Goal: Transaction & Acquisition: Purchase product/service

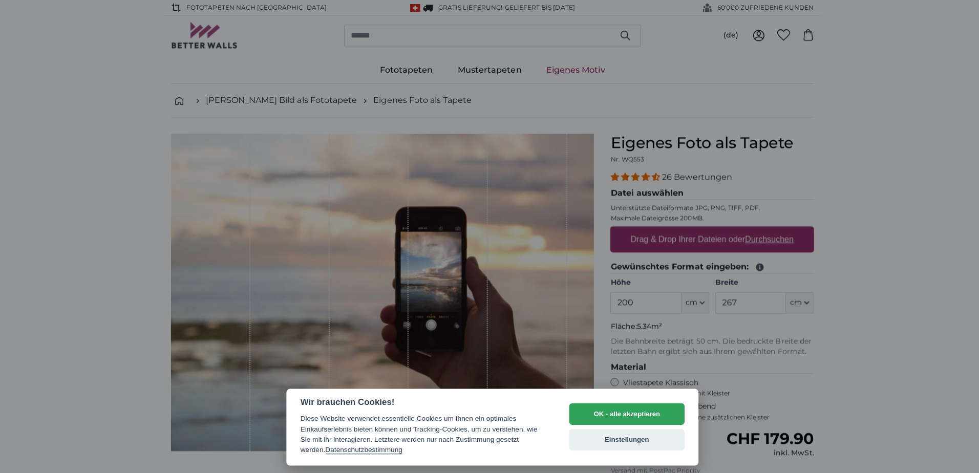
click at [599, 407] on button "OK - alle akzeptieren" at bounding box center [623, 412] width 115 height 22
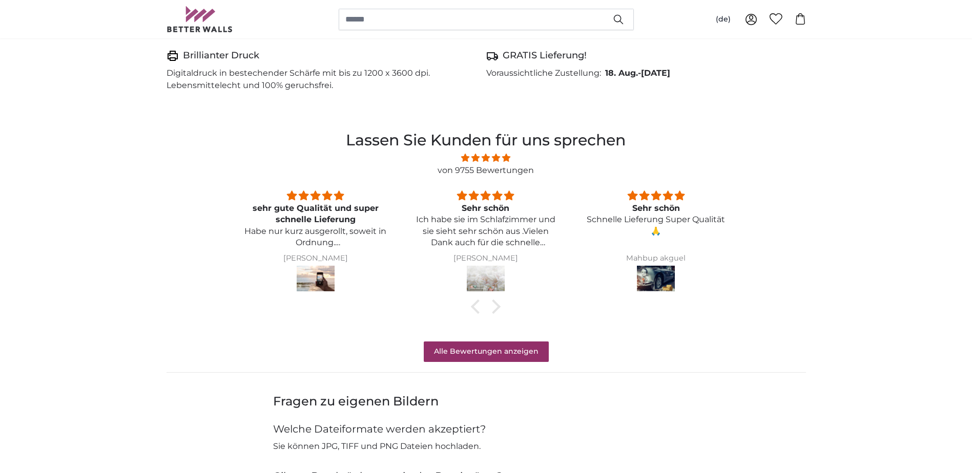
scroll to position [717, 0]
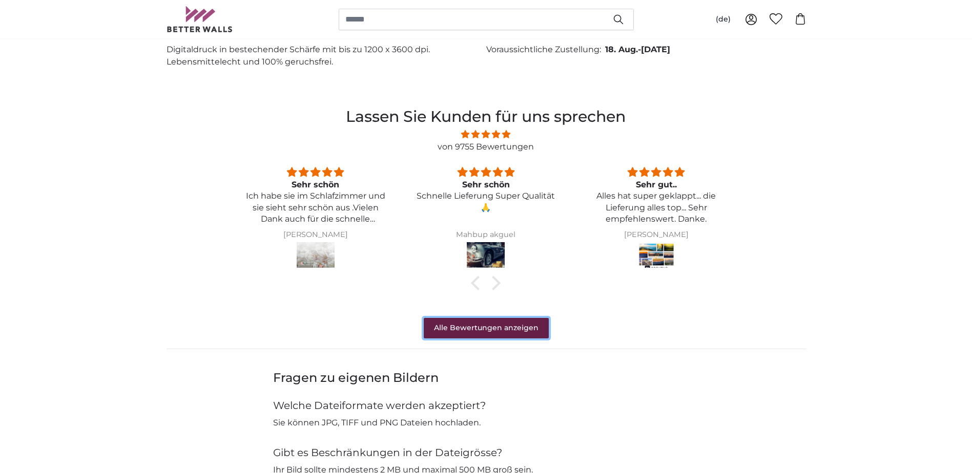
click at [471, 325] on link "Alle Bewertungen anzeigen" at bounding box center [486, 328] width 125 height 20
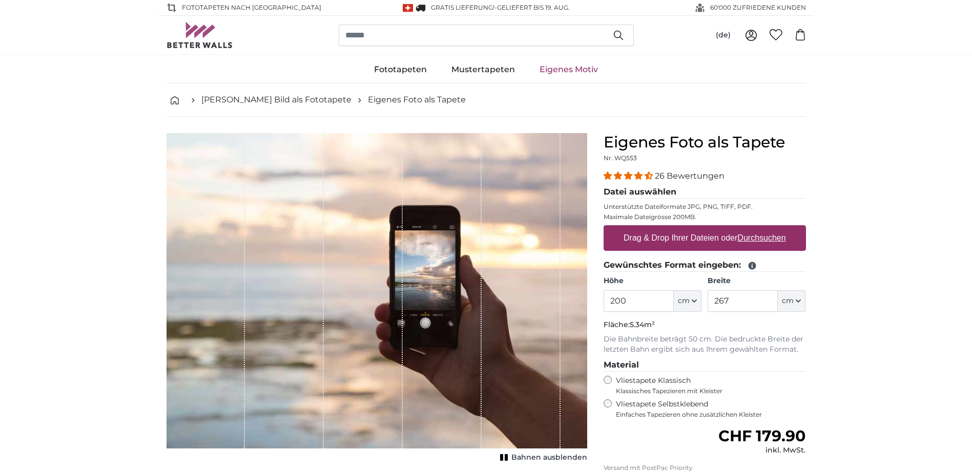
click at [745, 235] on u "Durchsuchen" at bounding box center [761, 238] width 48 height 9
click at [745, 228] on input "Drag & Drop Ihrer Dateien oder Durchsuchen" at bounding box center [704, 226] width 202 height 3
type input "**********"
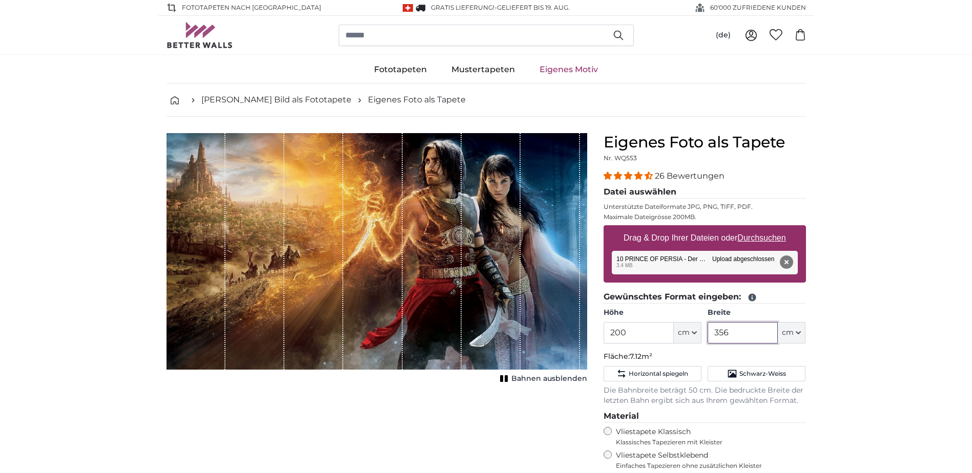
click at [744, 333] on input "356" at bounding box center [742, 333] width 70 height 22
type input "3"
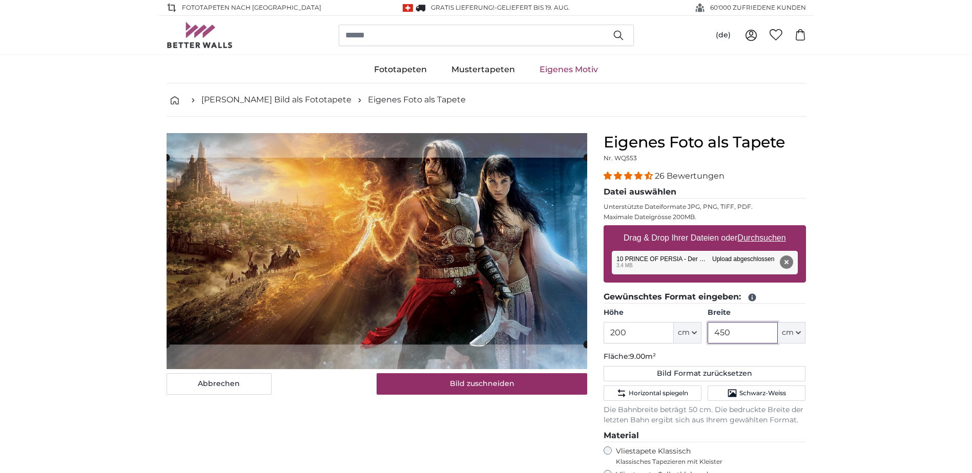
type input "450"
click at [635, 329] on input "200" at bounding box center [638, 333] width 70 height 22
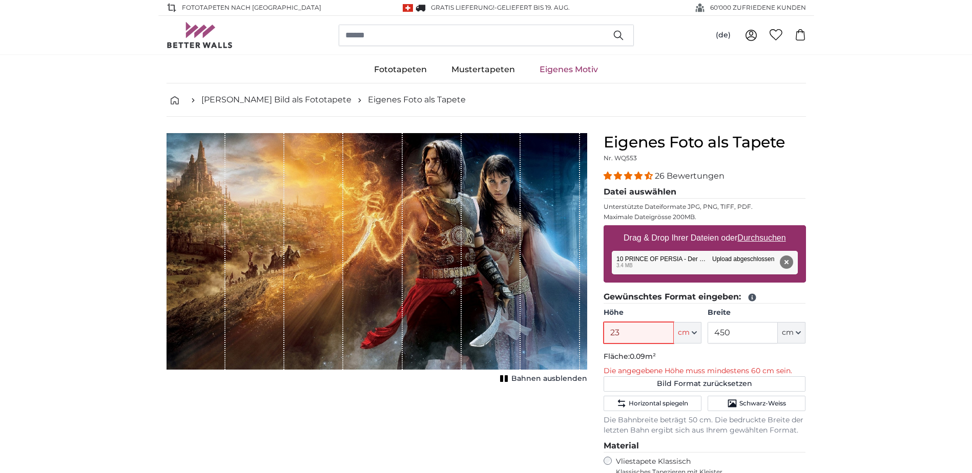
type input "238"
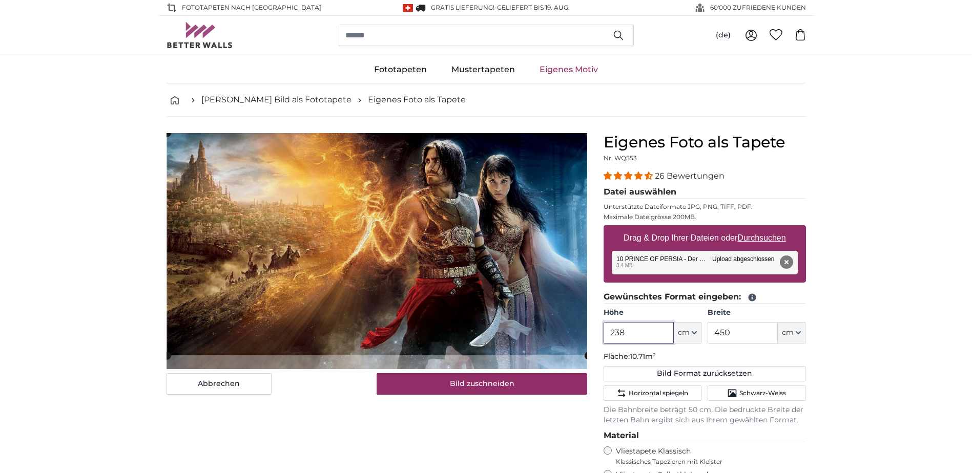
click at [557, 342] on cropper-handle at bounding box center [377, 244] width 421 height 222
type input "238"
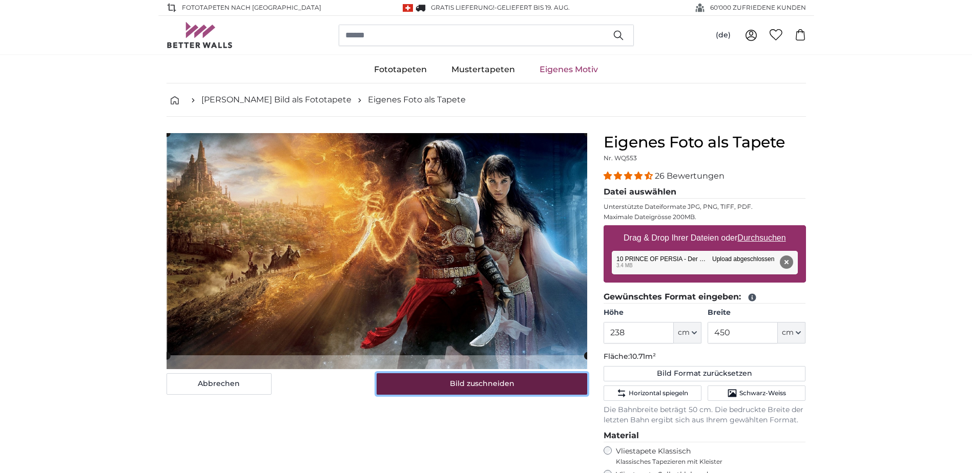
click at [518, 384] on button "Bild zuschneiden" at bounding box center [482, 384] width 211 height 22
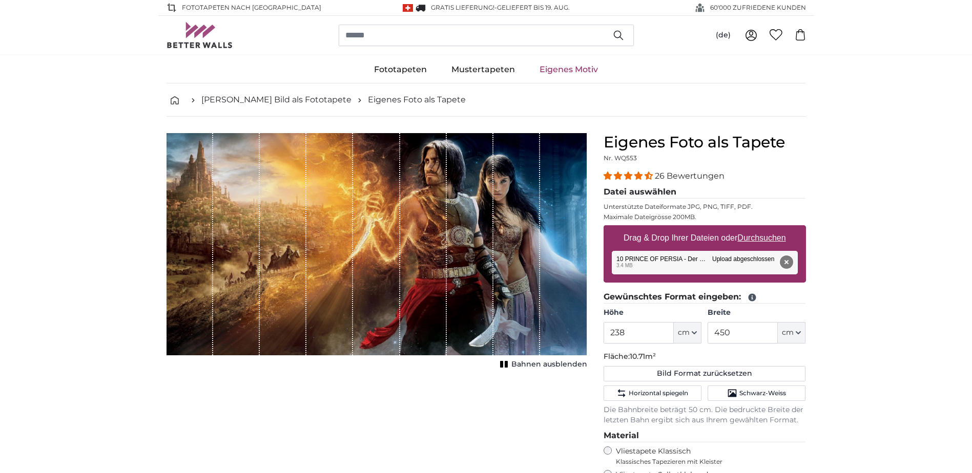
click at [790, 266] on button "Entfernen" at bounding box center [785, 262] width 13 height 13
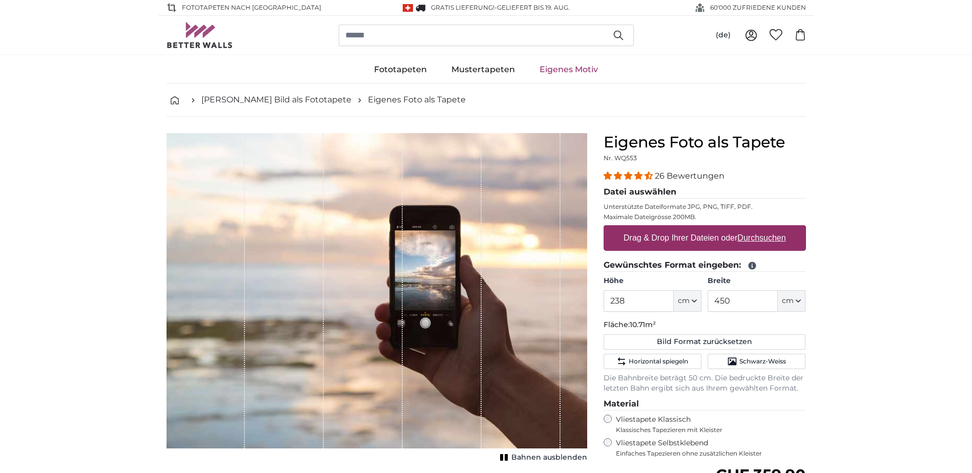
click at [734, 240] on label "Drag & Drop Ihrer Dateien oder Durchsuchen" at bounding box center [704, 238] width 171 height 20
click at [734, 228] on input "Drag & Drop Ihrer Dateien oder Durchsuchen" at bounding box center [704, 226] width 202 height 3
type input "**********"
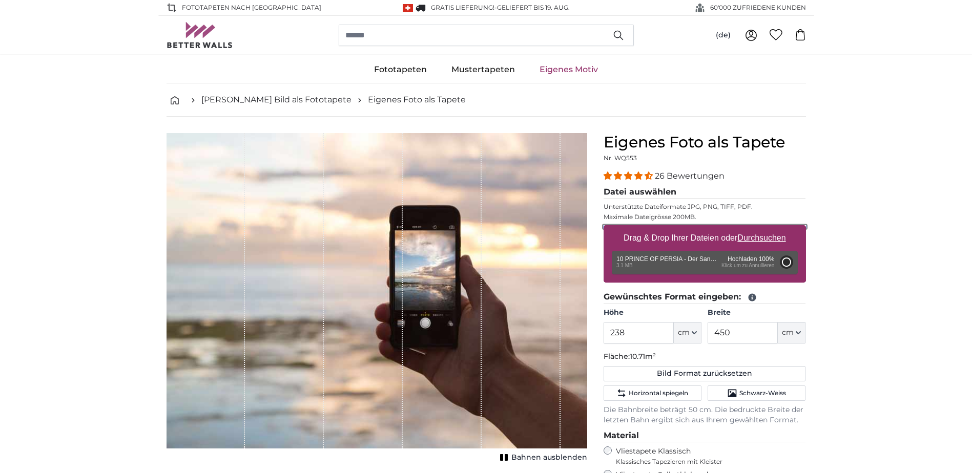
type input "200"
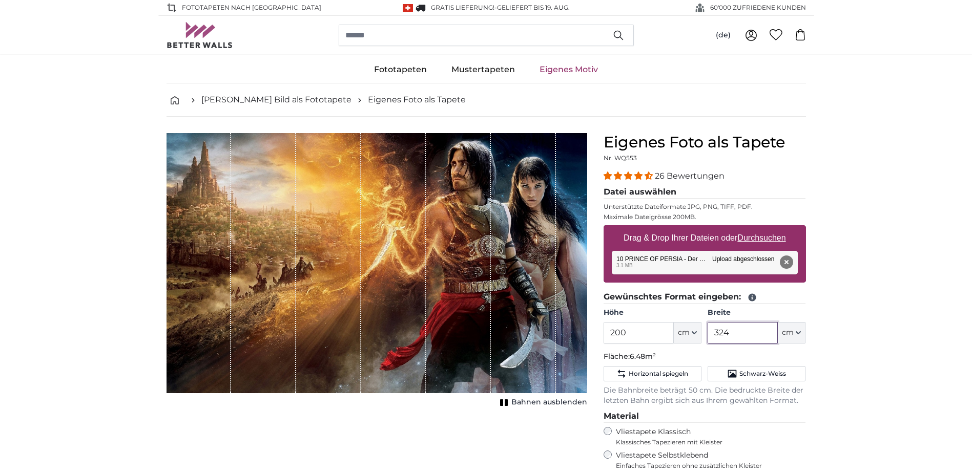
click at [743, 332] on input "324" at bounding box center [742, 333] width 70 height 22
type input "3"
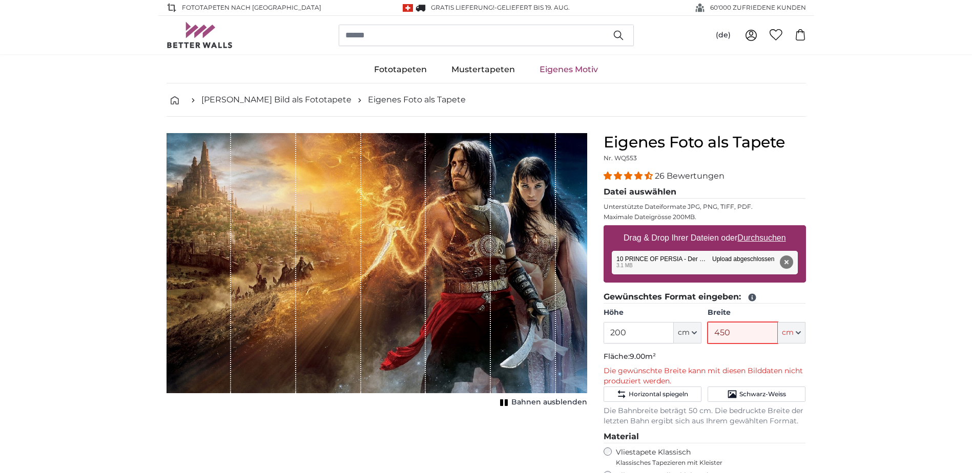
type input "450"
click at [634, 336] on input "200" at bounding box center [638, 333] width 70 height 22
type input "238"
click at [724, 332] on input "450" at bounding box center [742, 333] width 70 height 22
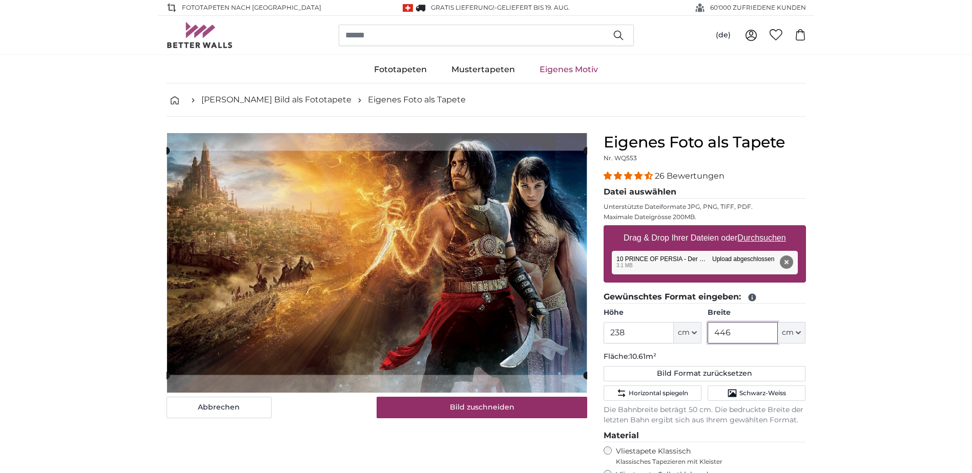
type input "446"
click at [642, 334] on input "238" at bounding box center [638, 333] width 70 height 22
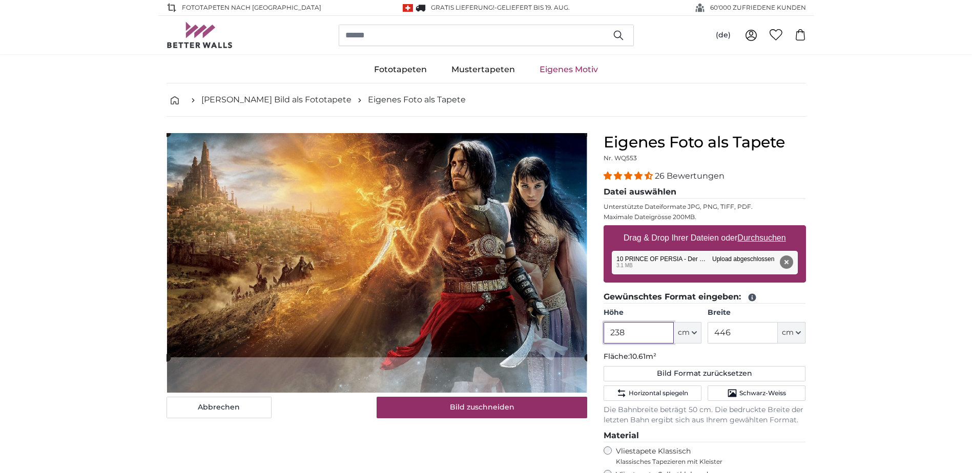
click at [509, 334] on cropper-handle at bounding box center [377, 245] width 421 height 224
click at [790, 265] on button "Entfernen" at bounding box center [785, 262] width 13 height 13
type input "200"
type input "324"
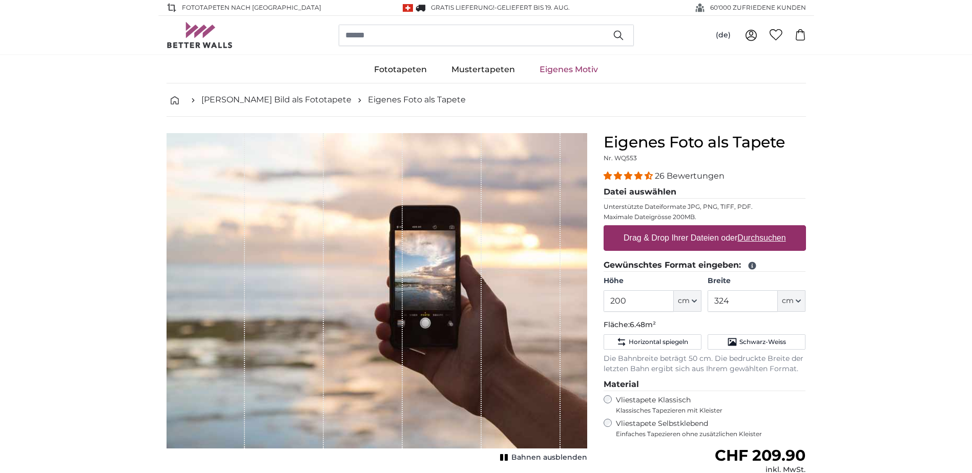
click at [663, 236] on label "Drag & Drop Ihrer Dateien oder Durchsuchen" at bounding box center [704, 238] width 171 height 20
click at [663, 228] on input "Drag & Drop Ihrer Dateien oder Durchsuchen" at bounding box center [704, 226] width 202 height 3
type input "**********"
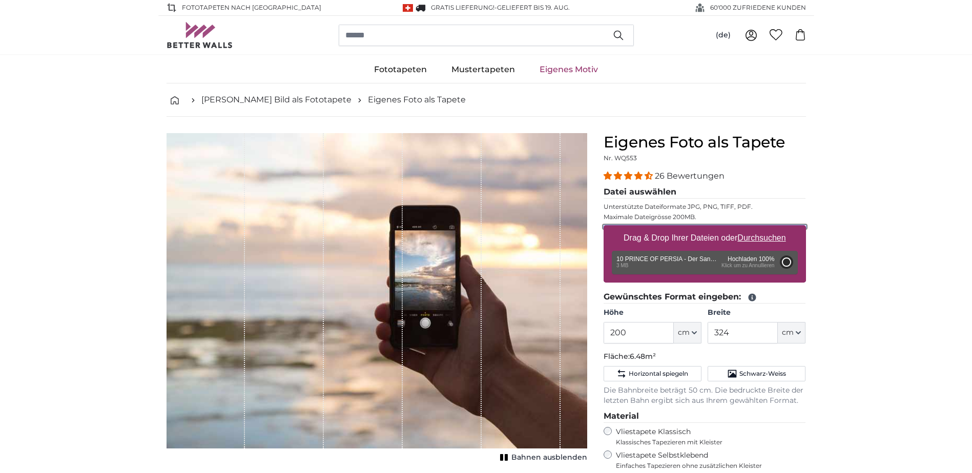
type input "340"
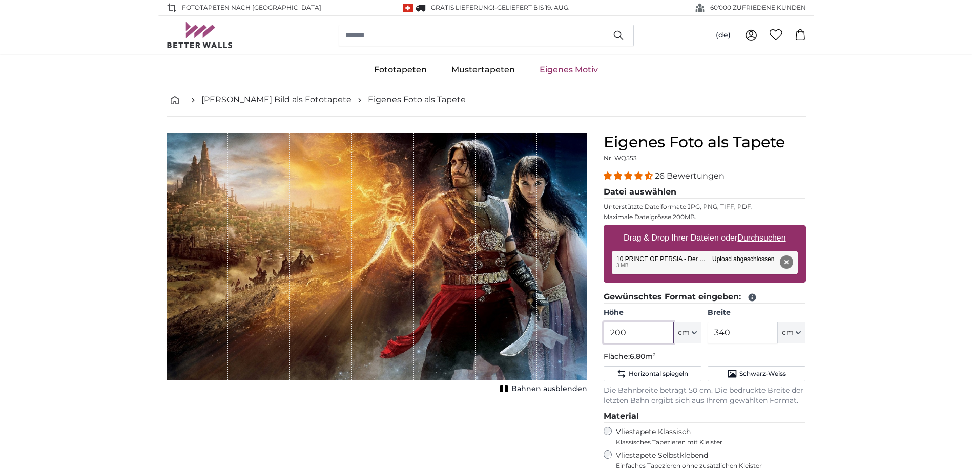
click at [640, 329] on input "200" at bounding box center [638, 333] width 70 height 22
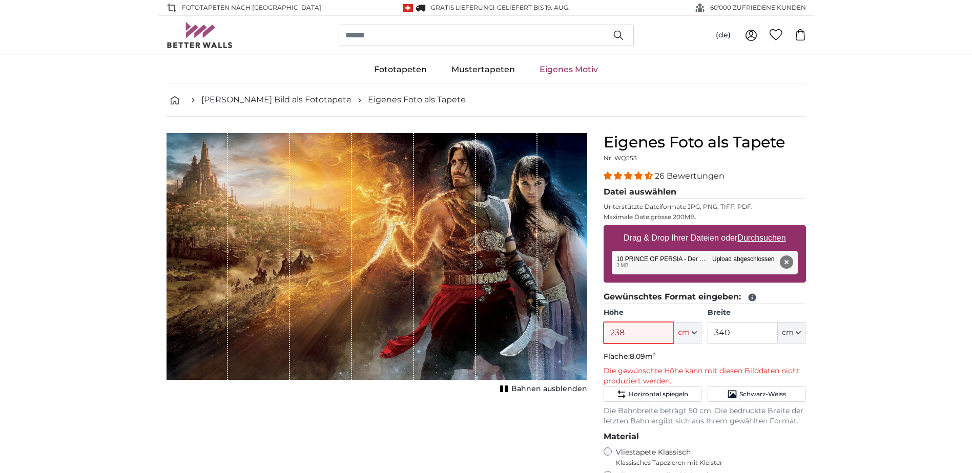
type input "238"
click at [744, 337] on input "340" at bounding box center [742, 333] width 70 height 22
type input "3"
type input "446"
click at [645, 337] on input "238" at bounding box center [638, 333] width 70 height 22
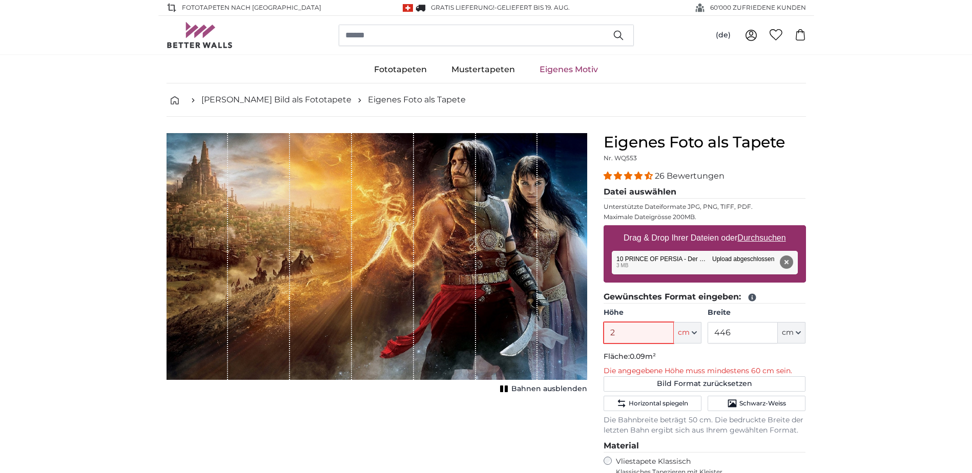
type input "240"
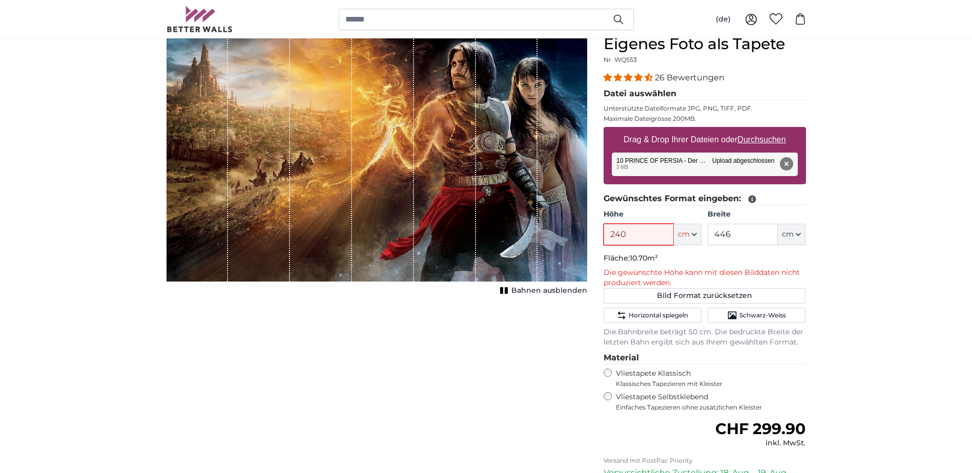
scroll to position [102, 0]
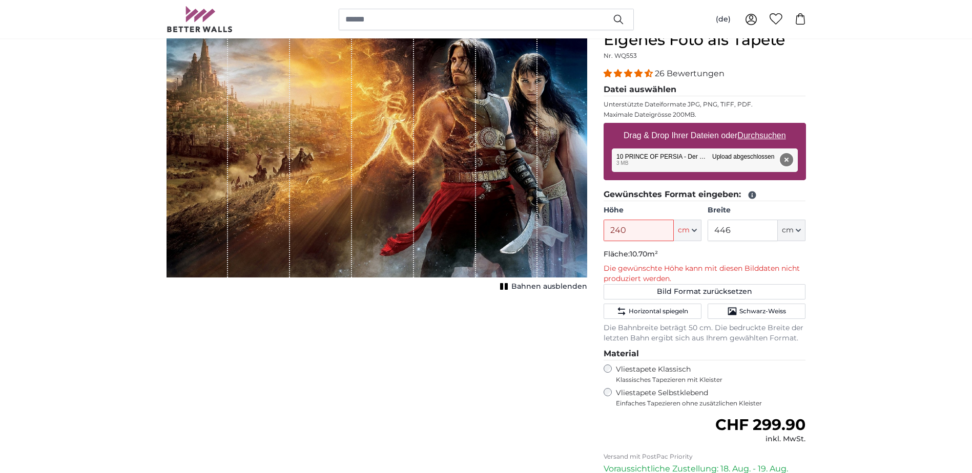
click at [784, 157] on button "Entfernen" at bounding box center [785, 159] width 13 height 13
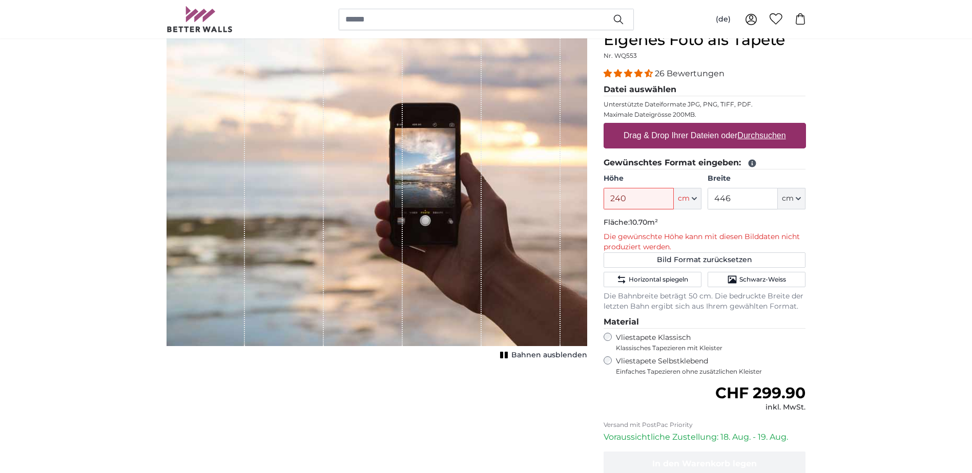
click at [747, 132] on u "Durchsuchen" at bounding box center [761, 135] width 48 height 9
click at [747, 126] on input "Drag & Drop Ihrer Dateien oder Durchsuchen" at bounding box center [704, 124] width 202 height 3
type input "**********"
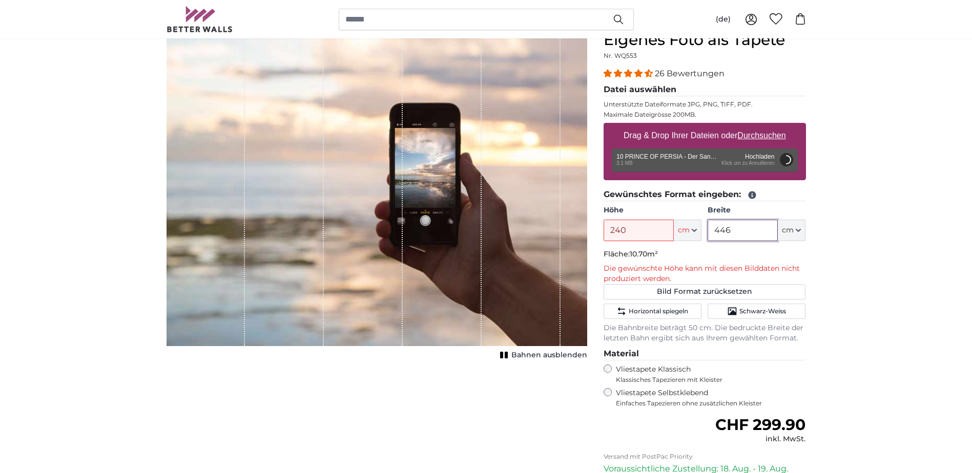
click at [738, 225] on input "446" at bounding box center [742, 231] width 70 height 22
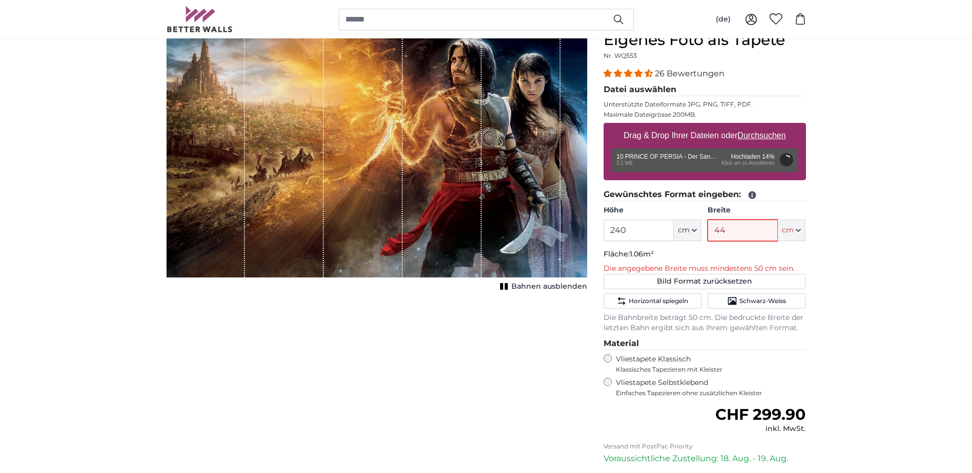
type input "4"
type input "222"
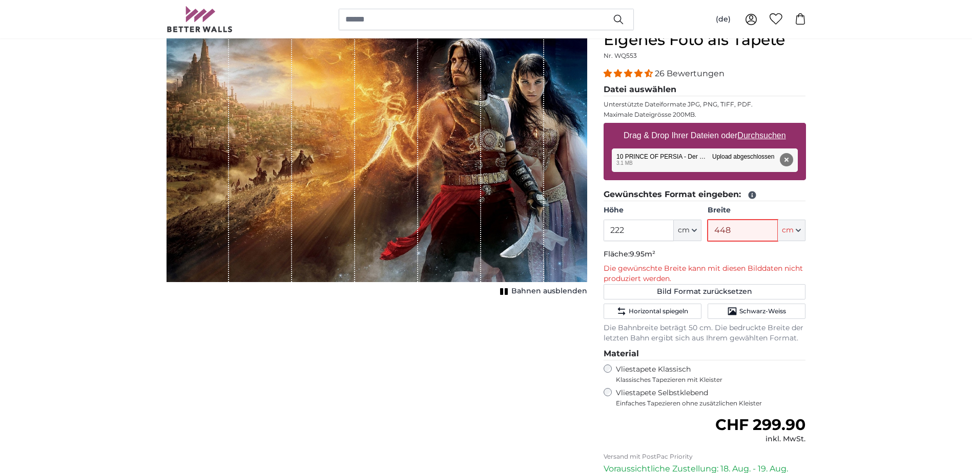
type input "448"
drag, startPoint x: 612, startPoint y: 236, endPoint x: 640, endPoint y: 237, distance: 28.2
click at [635, 237] on input "222" at bounding box center [638, 231] width 70 height 22
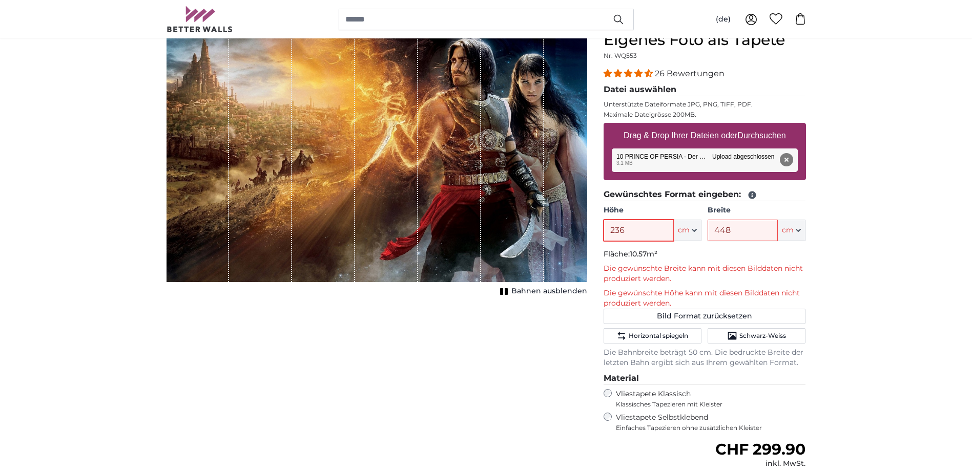
type input "236"
click at [739, 227] on input "448" at bounding box center [742, 231] width 70 height 22
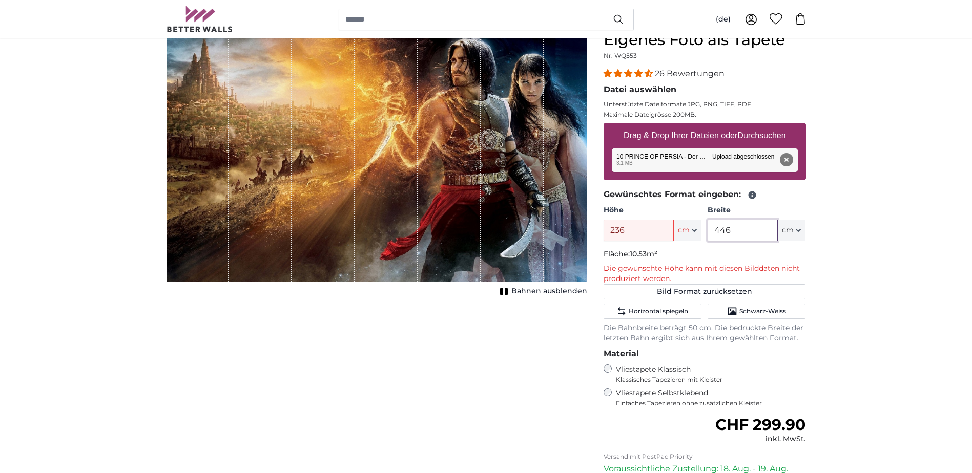
type input "446"
click at [640, 229] on input "236" at bounding box center [638, 231] width 70 height 22
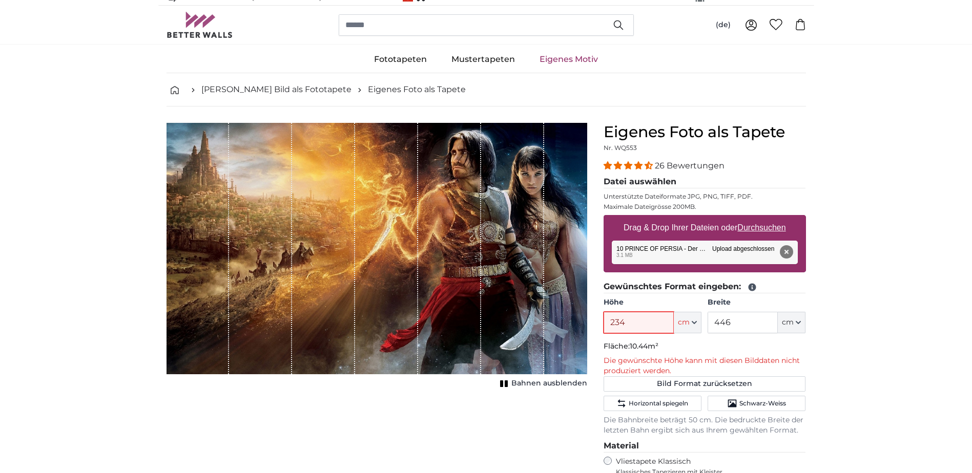
scroll to position [0, 0]
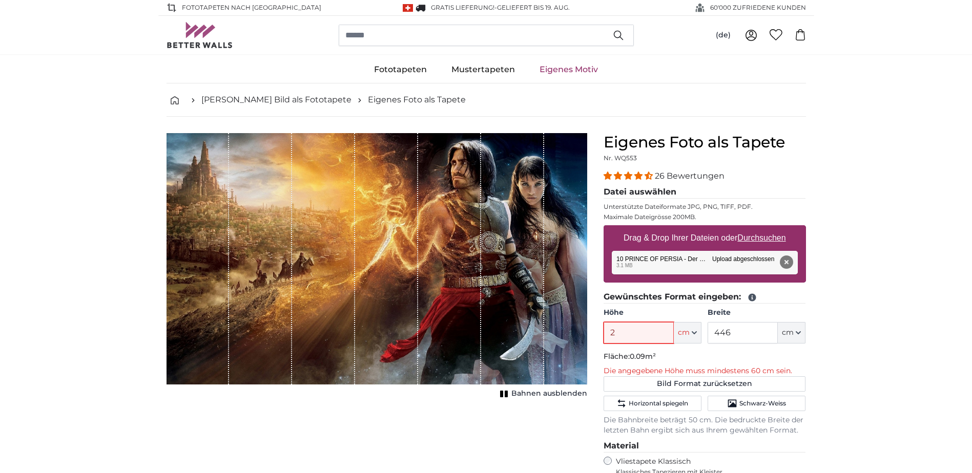
type input "2"
click at [788, 260] on button "Entfernen" at bounding box center [785, 262] width 13 height 13
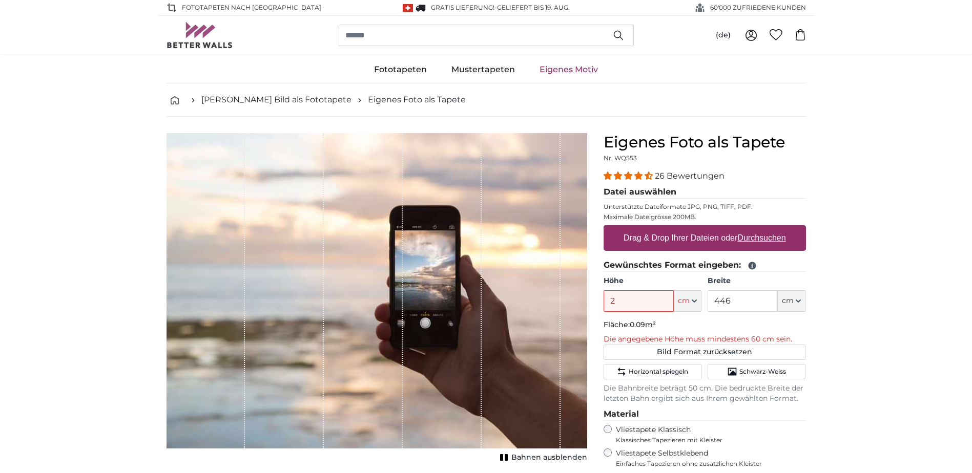
click at [681, 237] on label "Drag & Drop Ihrer Dateien oder Durchsuchen" at bounding box center [704, 238] width 171 height 20
click at [681, 228] on input "Drag & Drop Ihrer Dateien oder Durchsuchen" at bounding box center [704, 226] width 202 height 3
type input "**********"
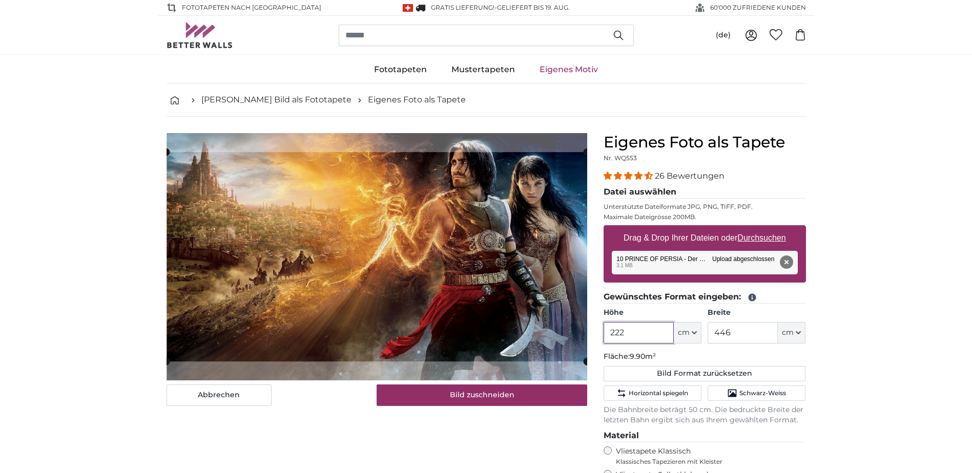
click at [639, 332] on input "222" at bounding box center [638, 333] width 70 height 22
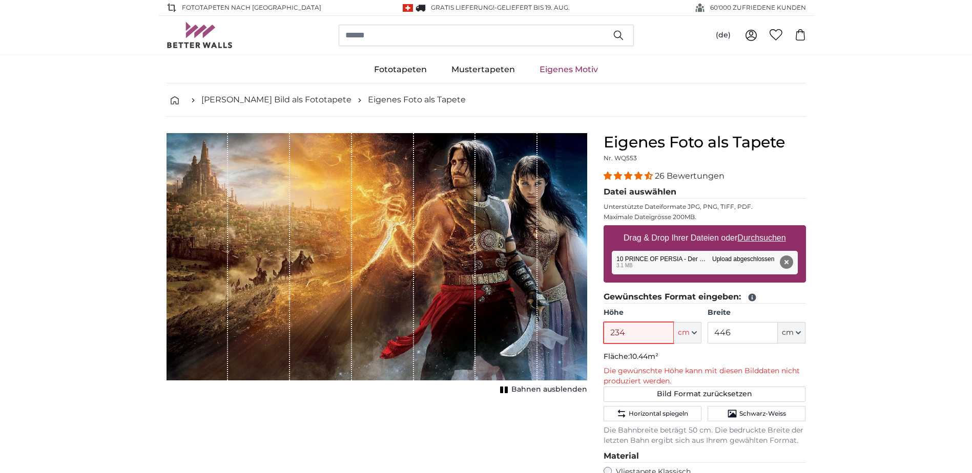
type input "234"
click at [738, 335] on input "446" at bounding box center [742, 333] width 70 height 22
type input "445"
click at [629, 337] on input "234" at bounding box center [638, 333] width 70 height 22
type input "230"
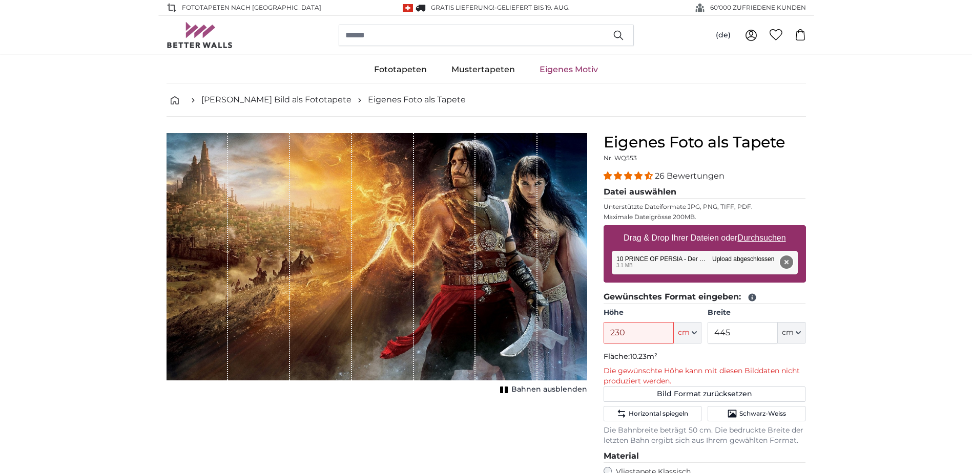
click at [783, 262] on button "Entfernen" at bounding box center [785, 262] width 13 height 13
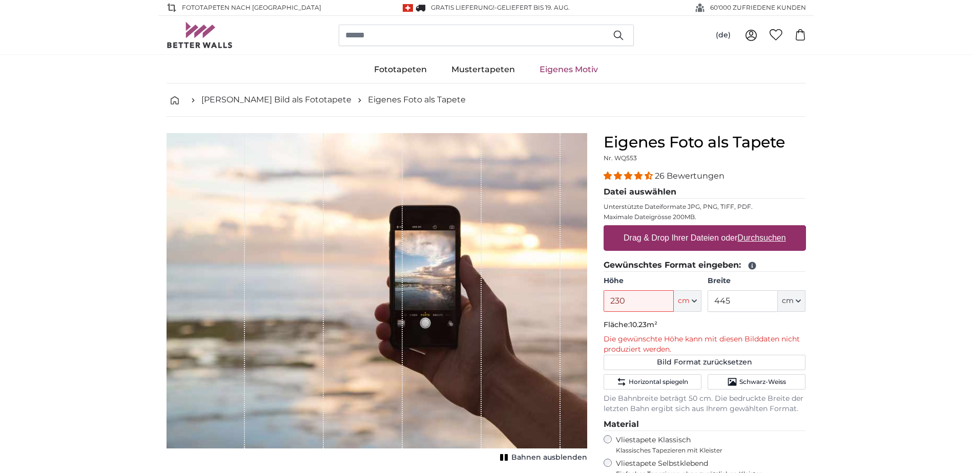
click at [667, 243] on label "Drag & Drop Ihrer Dateien oder Durchsuchen" at bounding box center [704, 238] width 171 height 20
click at [667, 228] on input "Drag & Drop Ihrer Dateien oder Durchsuchen" at bounding box center [704, 226] width 202 height 3
type input "**********"
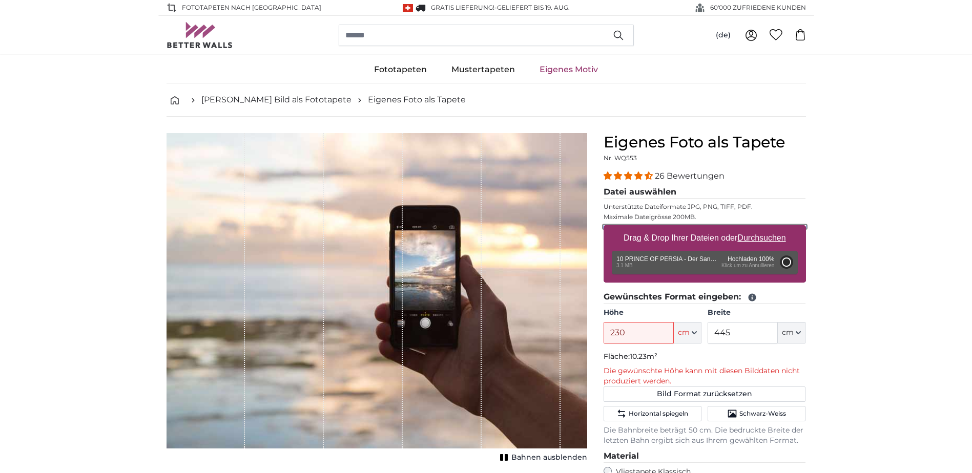
type input "222"
type input "446"
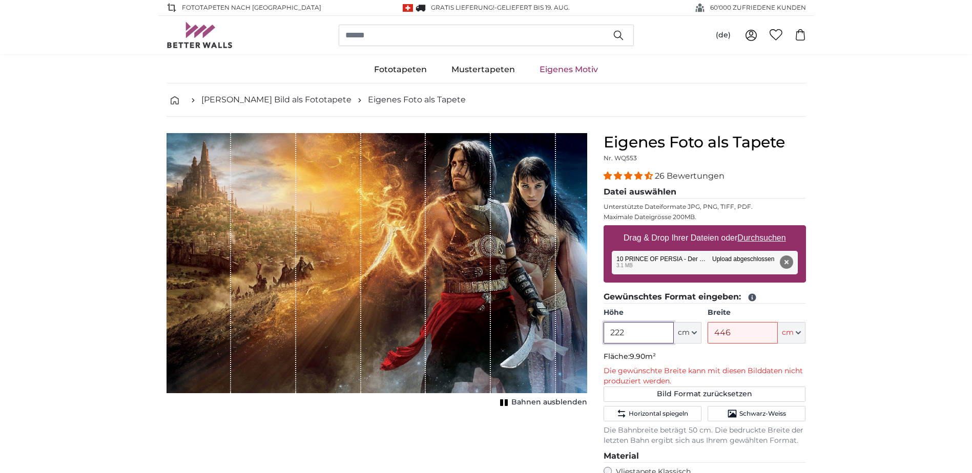
click at [625, 325] on input "222" at bounding box center [638, 333] width 70 height 22
type input "238"
click at [738, 336] on input "446" at bounding box center [742, 333] width 70 height 22
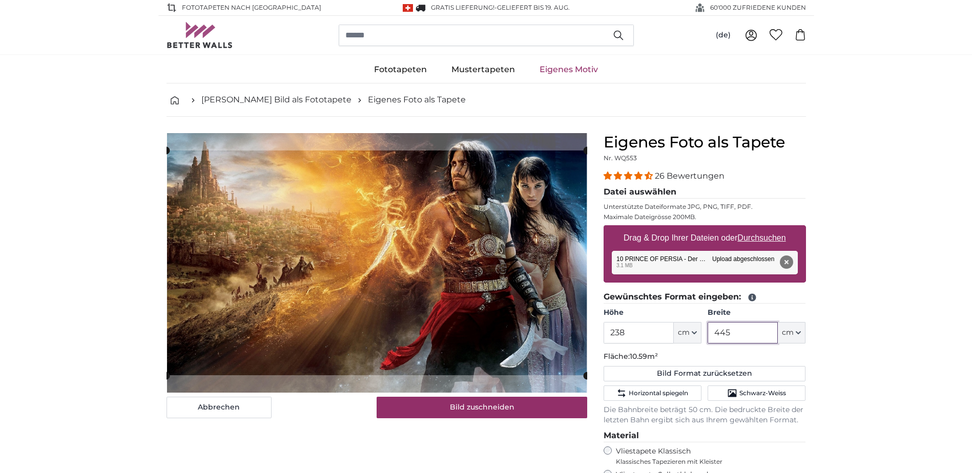
click at [738, 336] on input "445" at bounding box center [742, 333] width 70 height 22
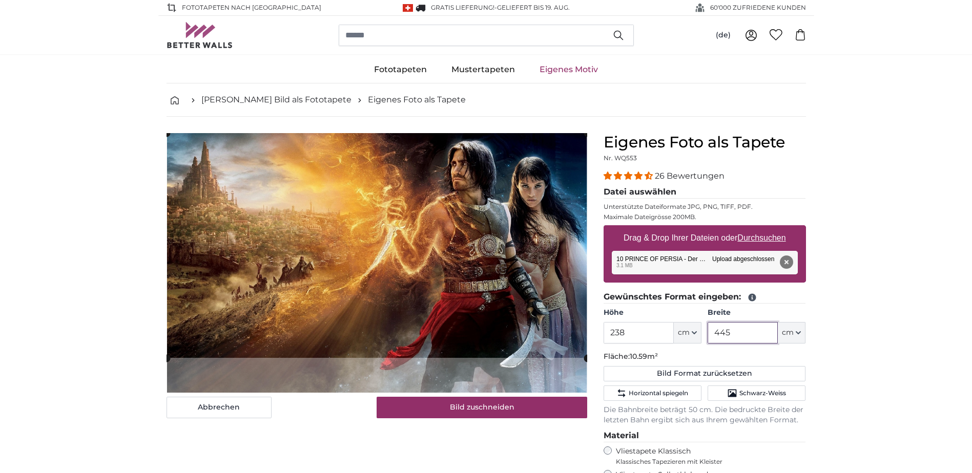
click at [476, 311] on cropper-handle at bounding box center [376, 245] width 421 height 225
type input "445"
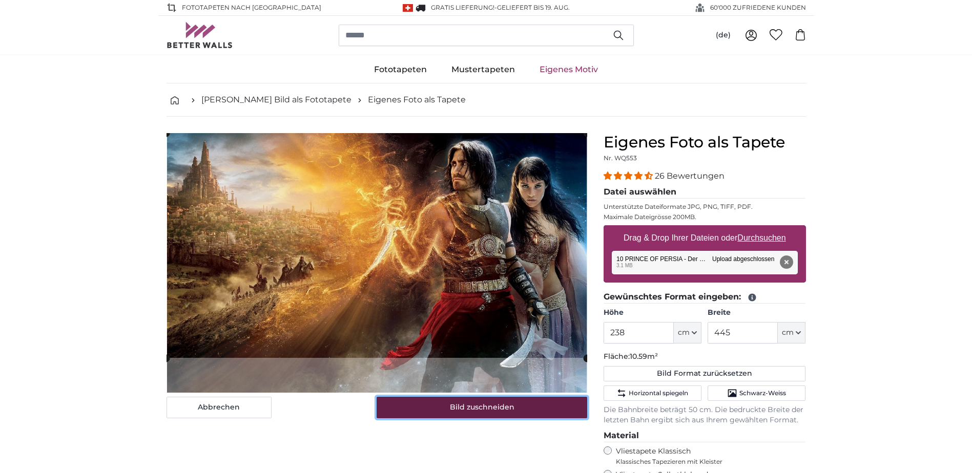
click at [490, 411] on button "Bild zuschneiden" at bounding box center [482, 408] width 211 height 22
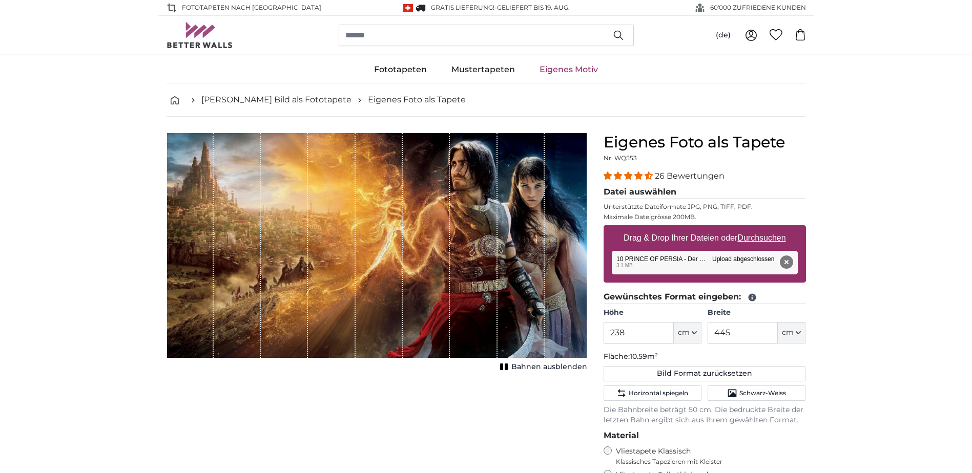
click at [787, 261] on button "Entfernen" at bounding box center [785, 262] width 13 height 13
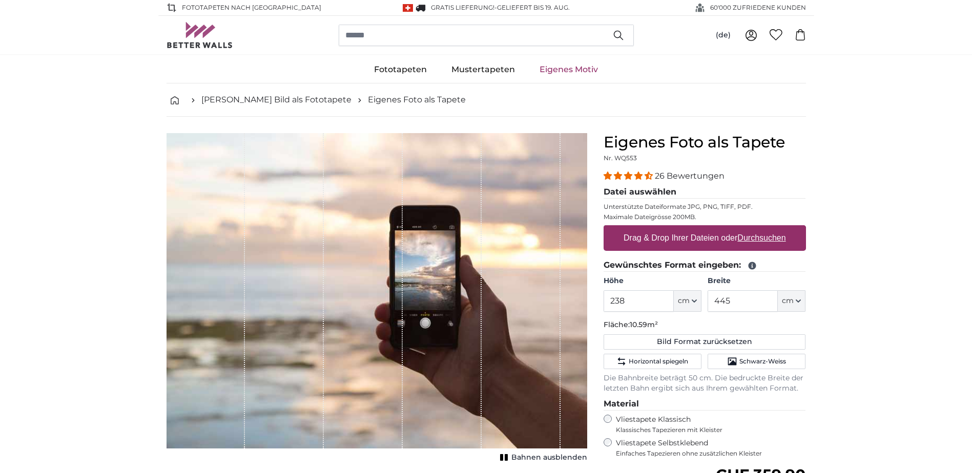
click at [743, 236] on u "Durchsuchen" at bounding box center [761, 238] width 48 height 9
click at [743, 228] on input "Drag & Drop Ihrer Dateien oder Durchsuchen" at bounding box center [704, 226] width 202 height 3
type input "**********"
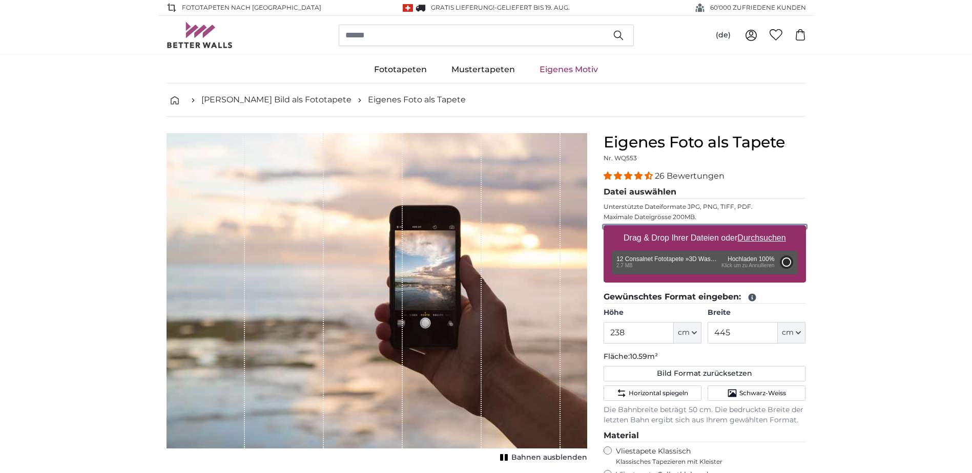
type input "200"
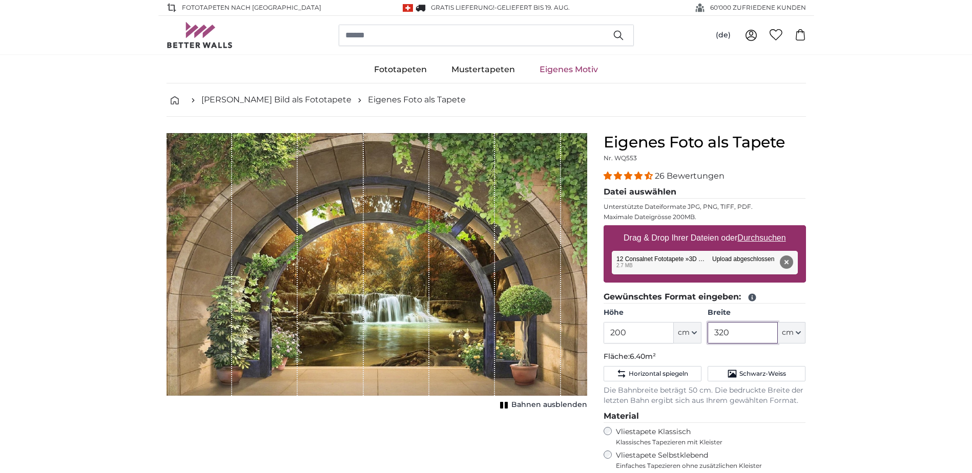
click at [748, 325] on input "320" at bounding box center [742, 333] width 70 height 22
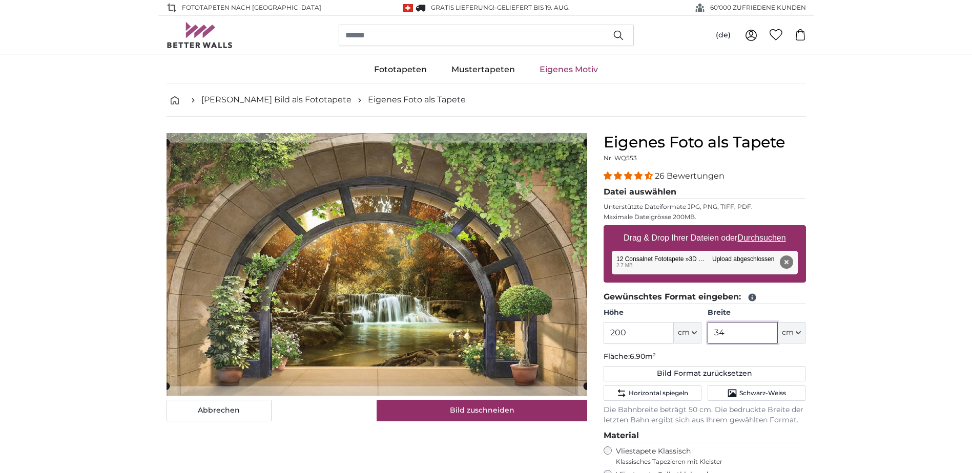
type input "3"
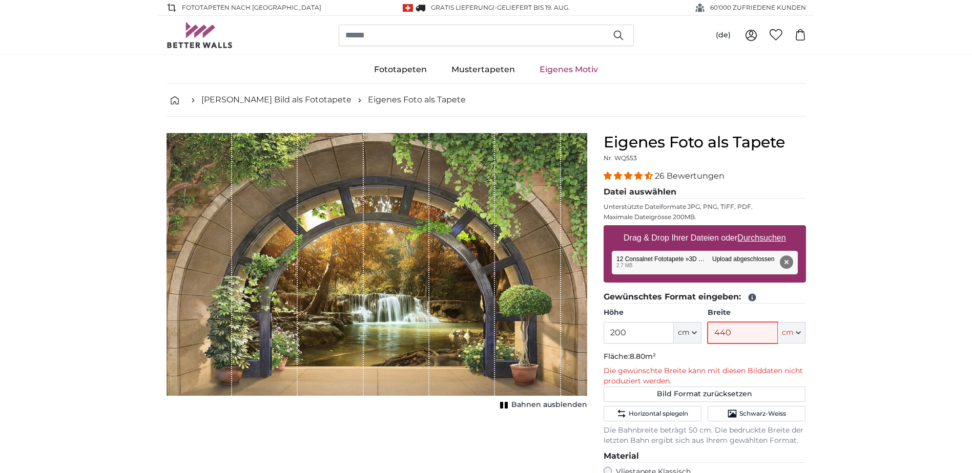
type input "440"
click at [632, 331] on input "200" at bounding box center [638, 333] width 70 height 22
type input "238"
click at [760, 337] on input "440" at bounding box center [742, 333] width 70 height 22
type input "4"
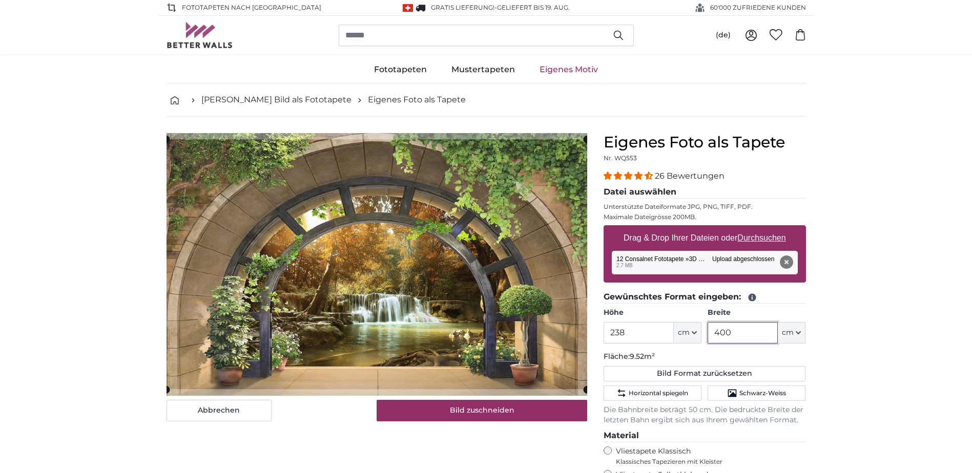
type input "400"
click at [785, 256] on button "Entfernen" at bounding box center [785, 262] width 13 height 13
type input "200"
type input "320"
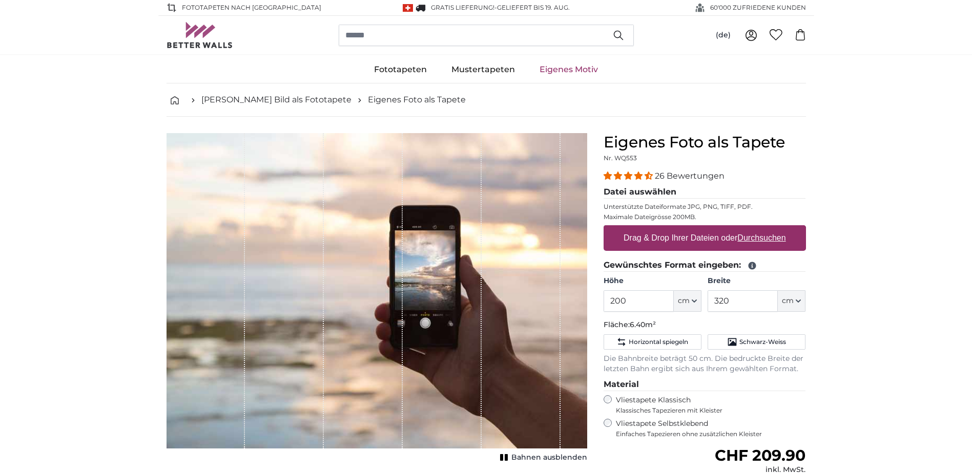
click at [661, 233] on label "Drag & Drop Ihrer Dateien oder Durchsuchen" at bounding box center [704, 238] width 171 height 20
click at [661, 228] on input "Drag & Drop Ihrer Dateien oder Durchsuchen" at bounding box center [704, 226] width 202 height 3
type input "**********"
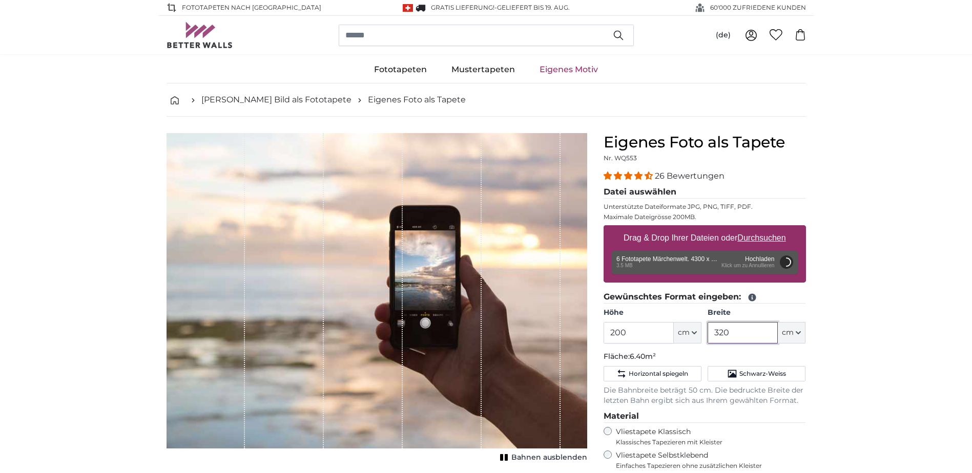
click at [739, 327] on input "320" at bounding box center [742, 333] width 70 height 22
type input "3"
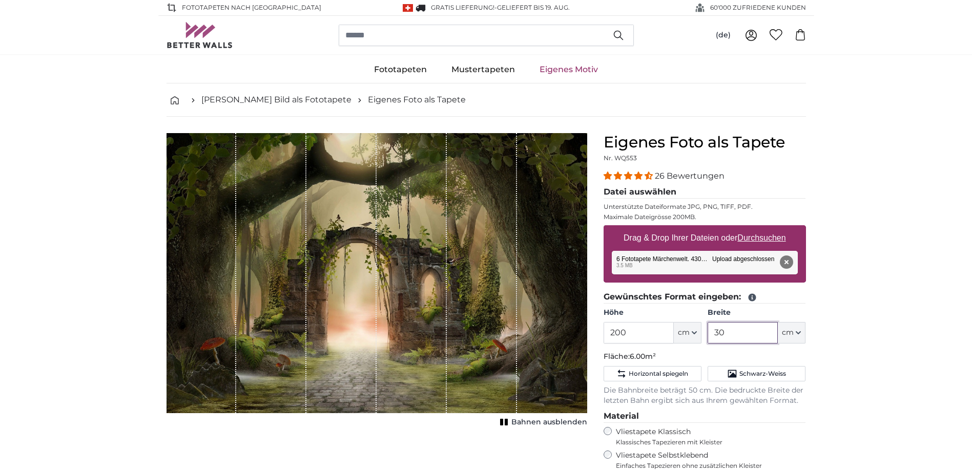
type input "3"
click at [657, 343] on input "200" at bounding box center [638, 333] width 70 height 22
type input "240"
click at [724, 329] on input "Breite" at bounding box center [742, 333] width 70 height 22
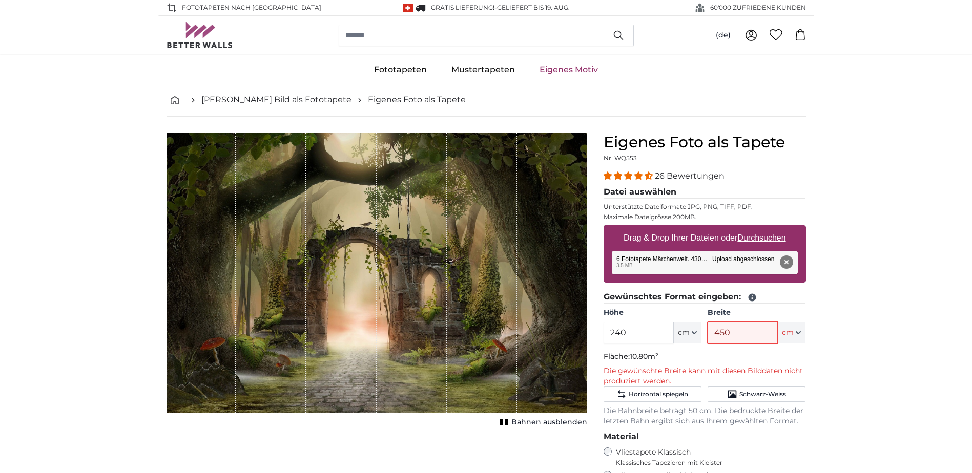
type input "450"
click at [521, 422] on span "Bahnen ausblenden" at bounding box center [549, 423] width 76 height 10
click at [537, 424] on span "Bahnen einblenden" at bounding box center [549, 423] width 75 height 10
click at [551, 424] on span "Bahnen ausblenden" at bounding box center [549, 423] width 76 height 10
click at [789, 264] on button "Entfernen" at bounding box center [785, 262] width 13 height 13
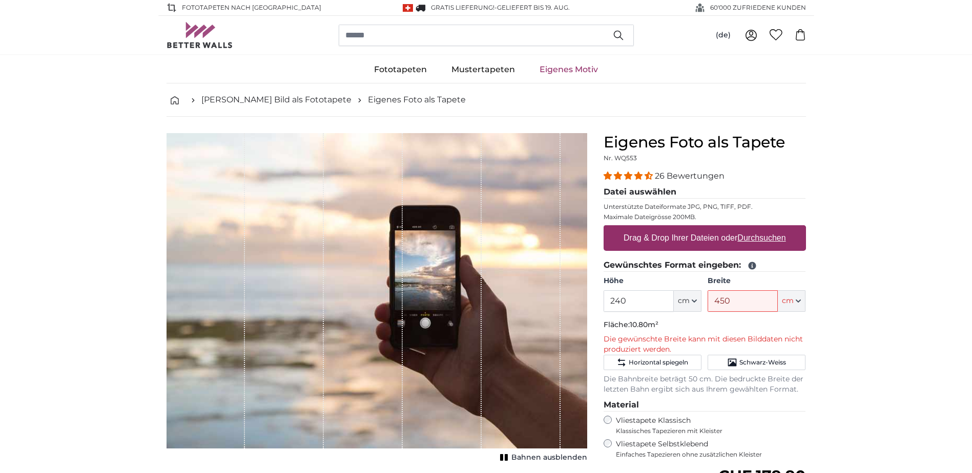
click at [676, 233] on label "Drag & Drop Ihrer Dateien oder Durchsuchen" at bounding box center [704, 238] width 171 height 20
click at [676, 228] on input "Drag & Drop Ihrer Dateien oder Durchsuchen" at bounding box center [704, 226] width 202 height 3
type input "**********"
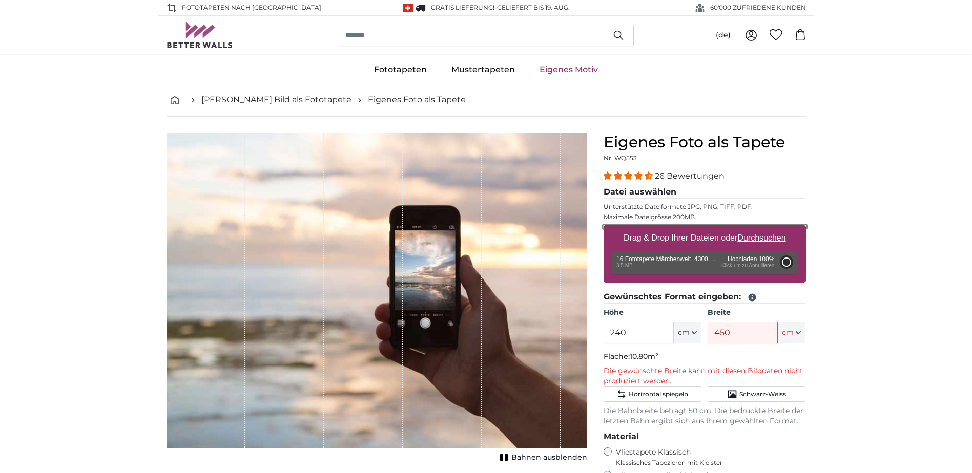
type input "200"
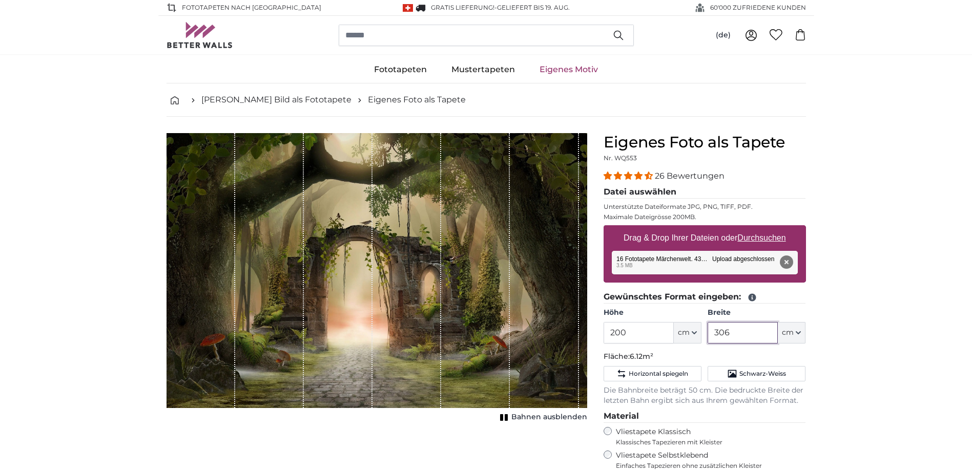
click at [736, 335] on input "306" at bounding box center [742, 333] width 70 height 22
type input "3"
click at [646, 338] on input "200" at bounding box center [638, 333] width 70 height 22
type input "2"
type input "240"
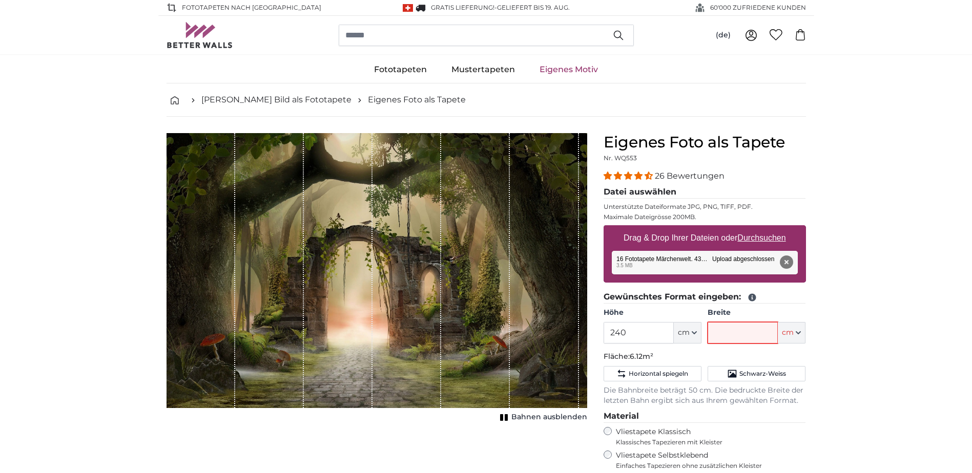
click at [723, 337] on input "Breite" at bounding box center [742, 333] width 70 height 22
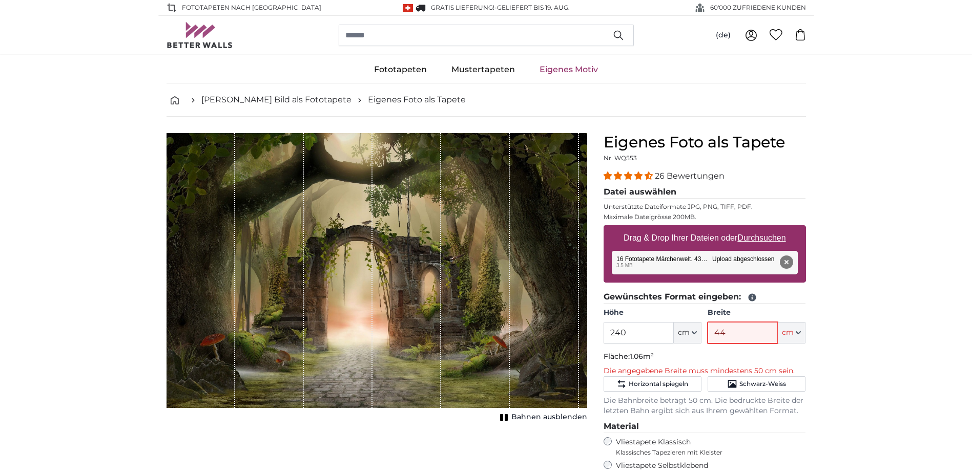
type input "44"
click at [629, 332] on input "240" at bounding box center [638, 333] width 70 height 22
type input "238"
click at [762, 328] on input "44" at bounding box center [742, 333] width 70 height 22
type input "4"
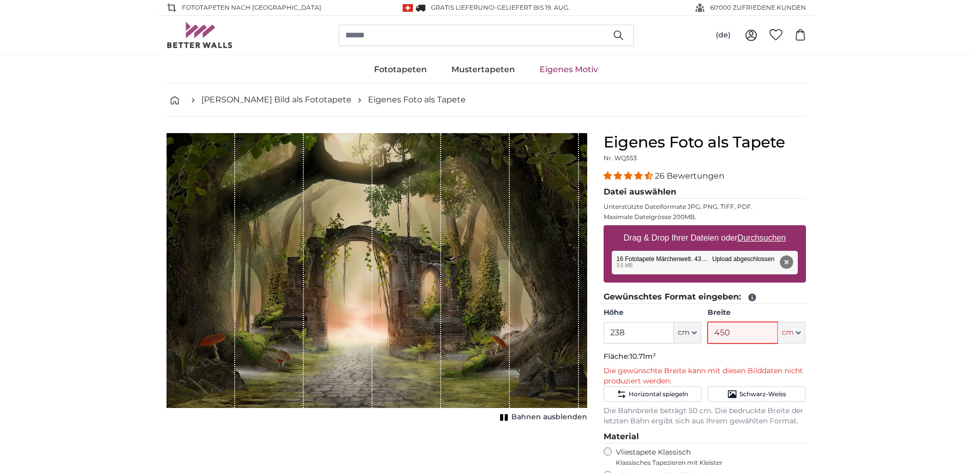
type input "450"
click at [530, 416] on span "Bahnen ausblenden" at bounding box center [549, 417] width 76 height 10
click at [530, 416] on span "Bahnen einblenden" at bounding box center [549, 417] width 75 height 10
click at [562, 418] on span "Bahnen ausblenden" at bounding box center [549, 417] width 76 height 10
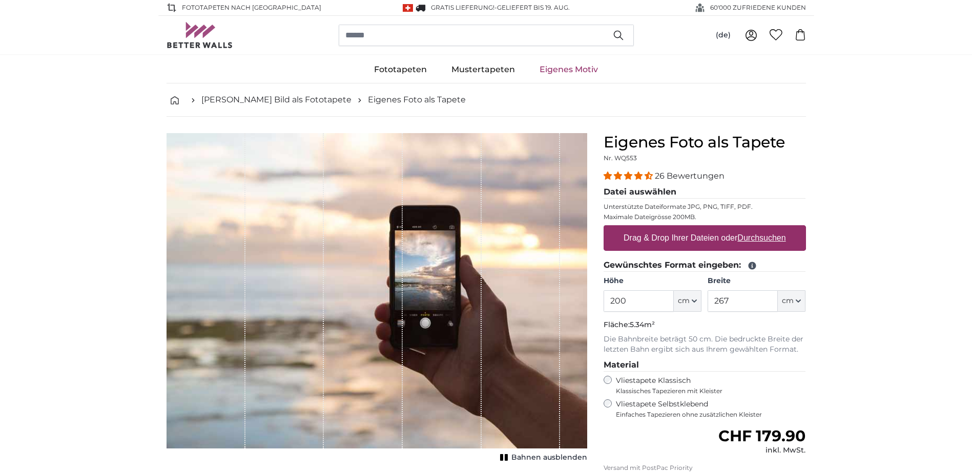
click at [672, 235] on label "Drag & Drop Ihrer Dateien oder Durchsuchen" at bounding box center [704, 238] width 171 height 20
click at [672, 228] on input "Drag & Drop Ihrer Dateien oder Durchsuchen" at bounding box center [704, 226] width 202 height 3
click at [688, 236] on label "Drag & Drop Ihrer Dateien oder Durchsuchen" at bounding box center [704, 238] width 171 height 20
click at [688, 228] on input "Drag & Drop Ihrer Dateien oder Durchsuchen" at bounding box center [704, 226] width 202 height 3
type input "**********"
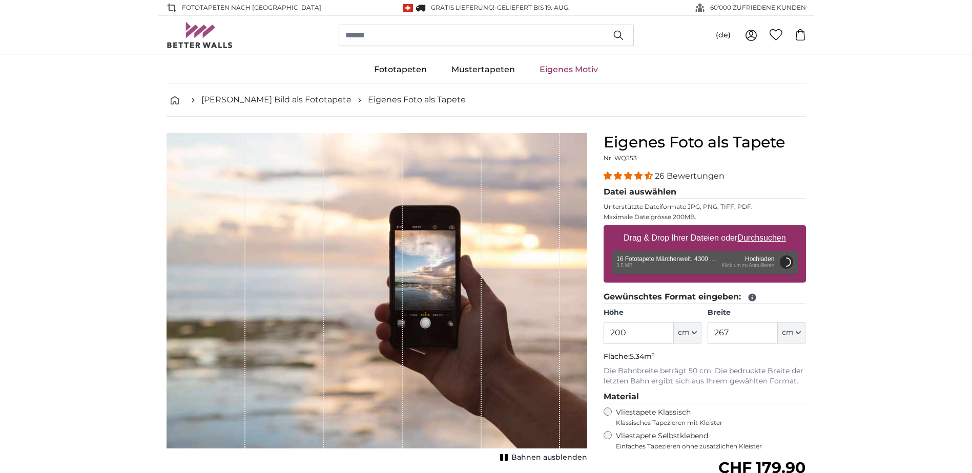
drag, startPoint x: 688, startPoint y: 236, endPoint x: 828, endPoint y: 238, distance: 140.4
type input "306"
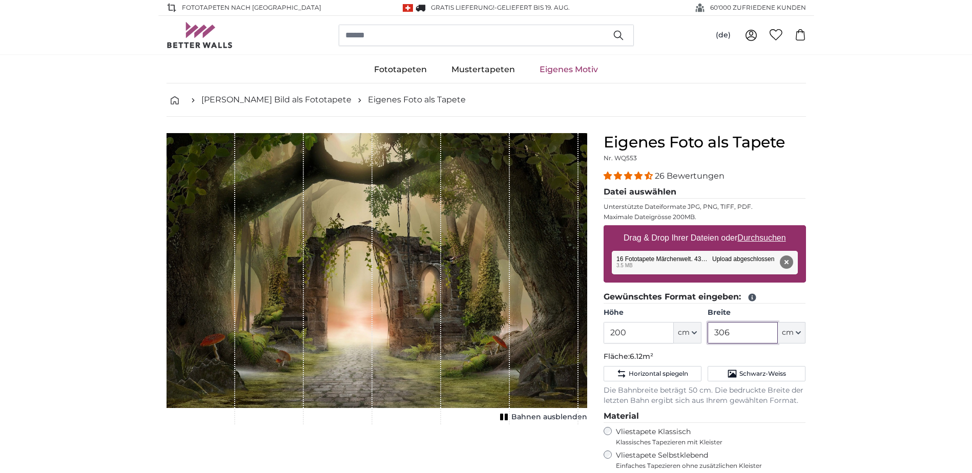
click at [730, 337] on input "306" at bounding box center [742, 333] width 70 height 22
click at [627, 333] on input "200" at bounding box center [638, 333] width 70 height 22
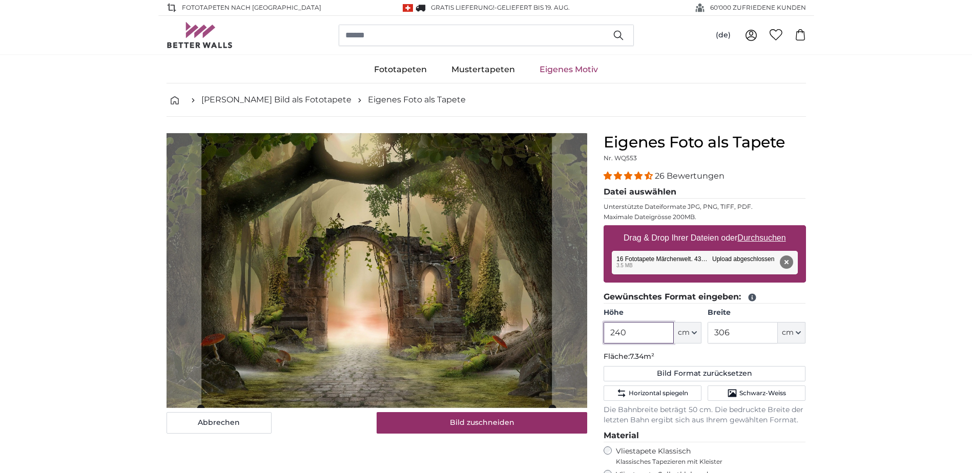
type input "240"
click at [732, 330] on input "306" at bounding box center [742, 333] width 70 height 22
type input "3"
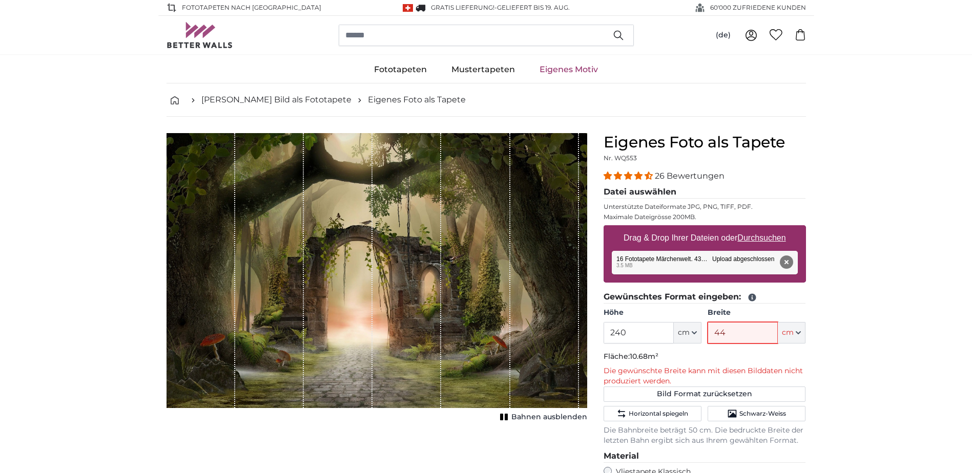
type input "440"
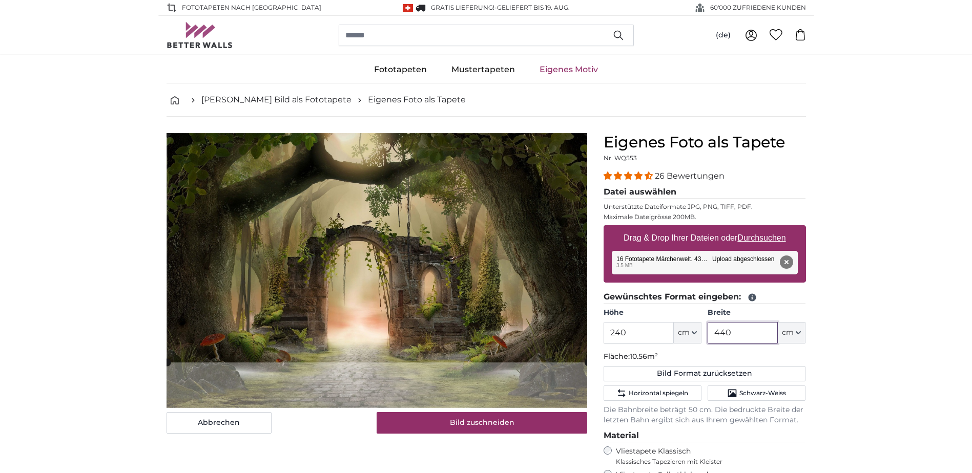
click at [538, 281] on cropper-handle at bounding box center [377, 247] width 421 height 229
type input "440"
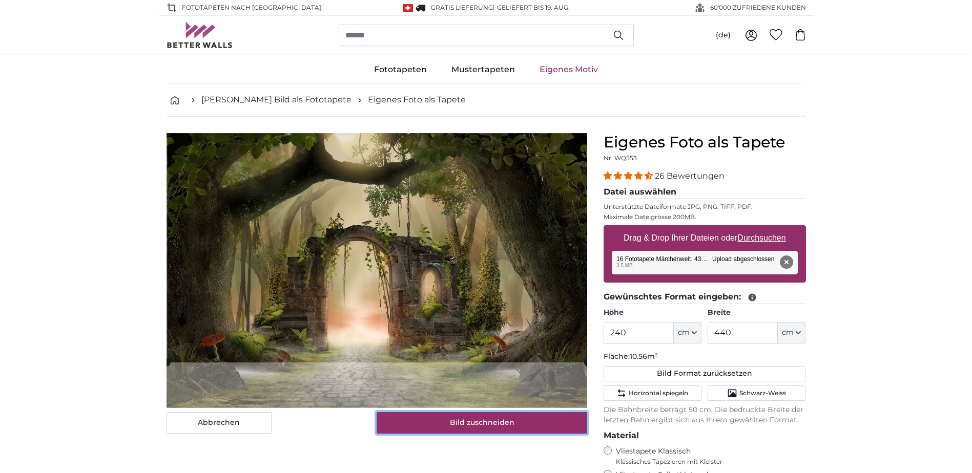
click at [516, 420] on button "Bild zuschneiden" at bounding box center [482, 423] width 211 height 22
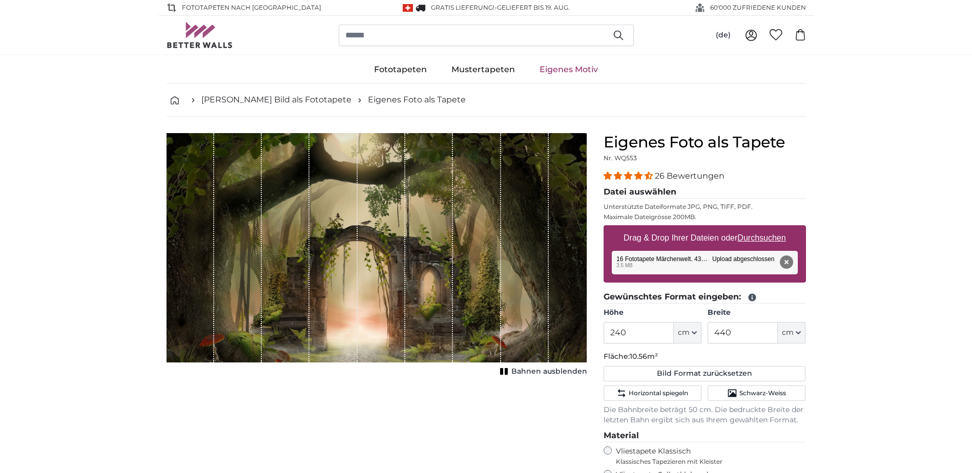
click at [788, 266] on button "Entfernen" at bounding box center [785, 262] width 13 height 13
